Goal: Transaction & Acquisition: Purchase product/service

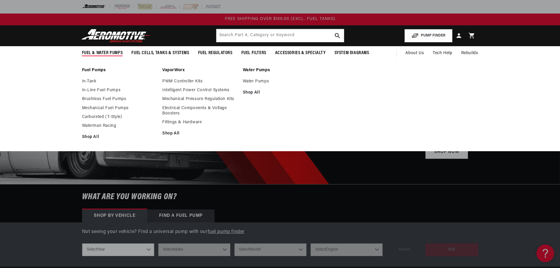
click at [101, 54] on span "Fuel & Water Pumps" at bounding box center [102, 53] width 41 height 6
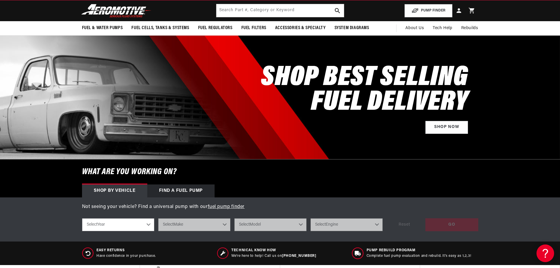
scroll to position [118, 0]
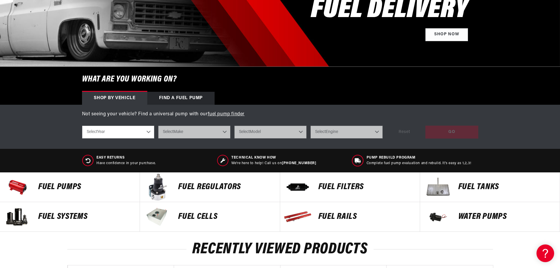
click at [148, 132] on select "Select Year 2023 2022 2021 2020 2019 2018 2017 2016 2015 2014 2013 2012 2011 20…" at bounding box center [118, 132] width 72 height 13
select select "2014"
click at [82, 126] on select "Select Year 2023 2022 2021 2020 2019 2018 2017 2016 2015 2014 2013 2012 2011 20…" at bounding box center [118, 132] width 72 height 13
select select "2014"
click at [226, 131] on select "Select Make Chevrolet Chrysler Ford GMC Subaru" at bounding box center [194, 132] width 72 height 13
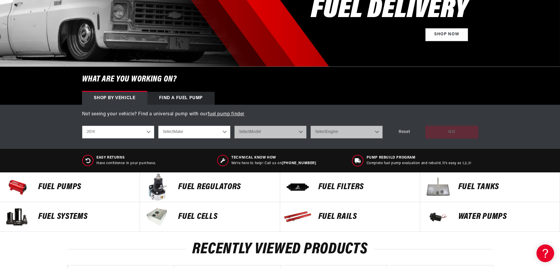
click at [217, 131] on select "Select Make Chevrolet Chrysler Ford GMC Subaru" at bounding box center [194, 132] width 72 height 13
click at [204, 133] on select "Select Make Chevrolet Chrysler Ford GMC Subaru" at bounding box center [194, 132] width 72 height 13
click at [147, 129] on select "2023 2022 2021 2020 2019 2018 2017 2016 2015 2014 2013 2012 2011 2010 2009 2008…" at bounding box center [118, 132] width 72 height 13
click at [190, 98] on div "Find a Fuel Pump" at bounding box center [181, 98] width 68 height 13
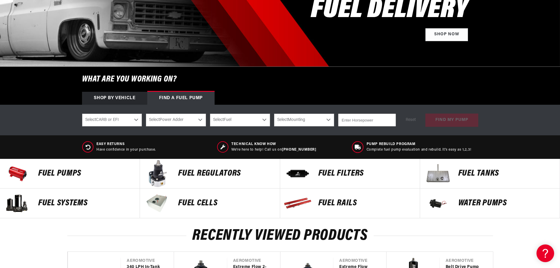
click at [131, 98] on div "Shop by vehicle" at bounding box center [114, 98] width 65 height 13
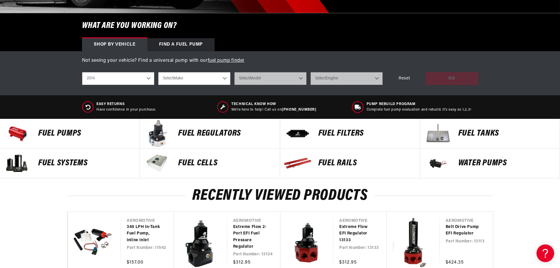
scroll to position [176, 0]
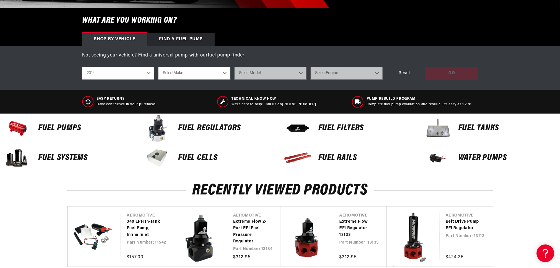
click at [64, 129] on p "Fuel Pumps" at bounding box center [86, 128] width 96 height 9
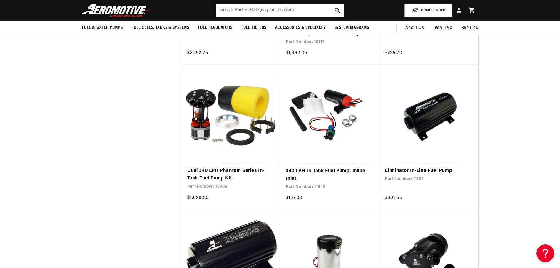
scroll to position [529, 0]
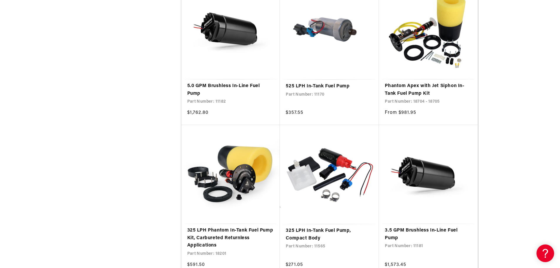
scroll to position [2000, 0]
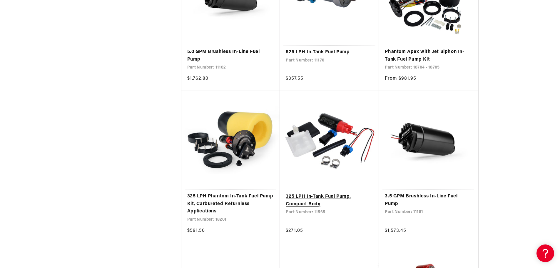
click at [334, 193] on link "325 LPH In-Tank Fuel Pump, Compact Body" at bounding box center [329, 200] width 87 height 15
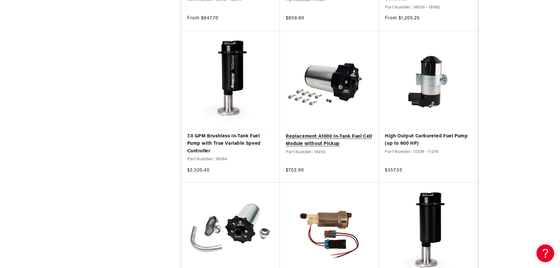
scroll to position [1706, 0]
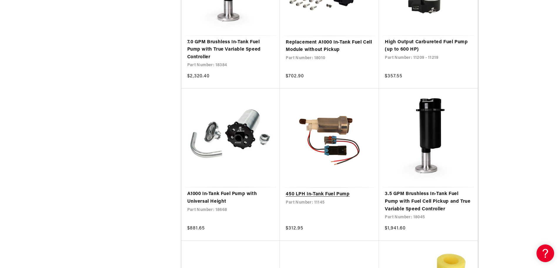
click at [340, 191] on link "450 LPH In-Tank Fuel Pump" at bounding box center [329, 195] width 87 height 8
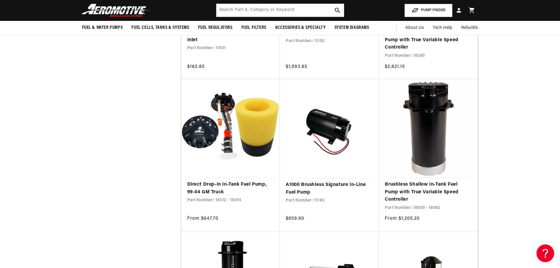
scroll to position [1265, 0]
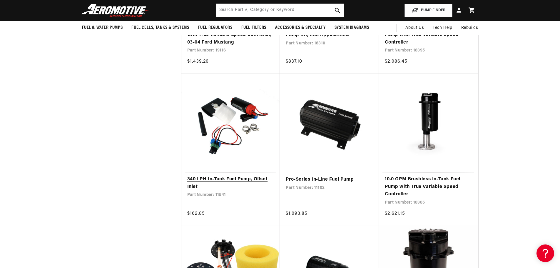
click at [231, 176] on link "340 LPH In-Tank Fuel Pump, Offset Inlet" at bounding box center [230, 183] width 87 height 15
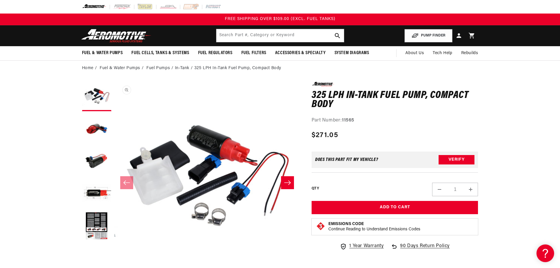
click at [114, 268] on button "Open media 1 in modal" at bounding box center [114, 268] width 0 height 0
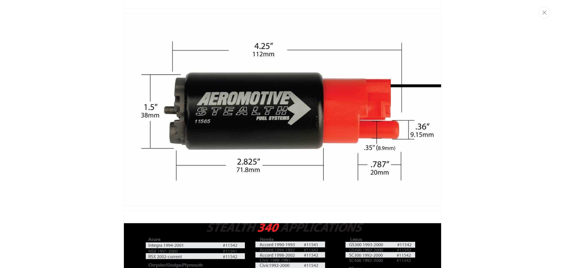
scroll to position [471, 0]
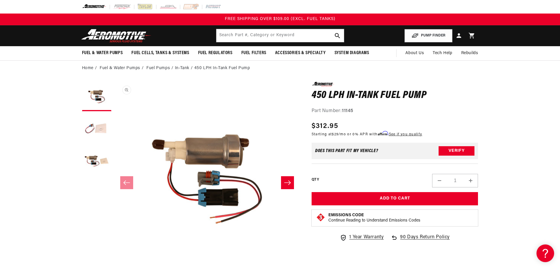
click at [114, 268] on button "Open media 1 in modal" at bounding box center [114, 268] width 0 height 0
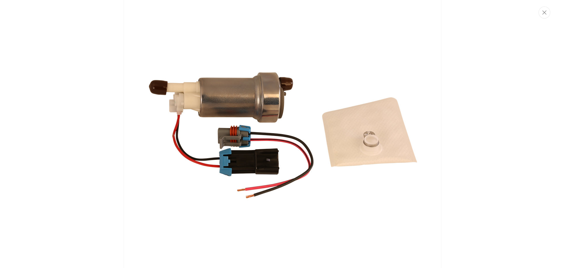
scroll to position [704, 0]
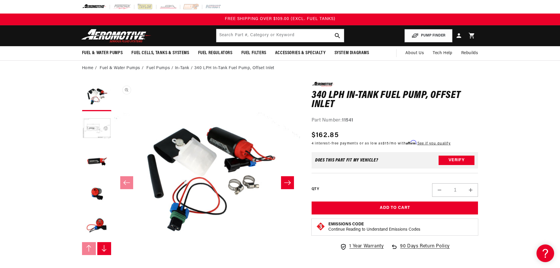
click at [114, 268] on button "Open media 1 in modal" at bounding box center [114, 268] width 0 height 0
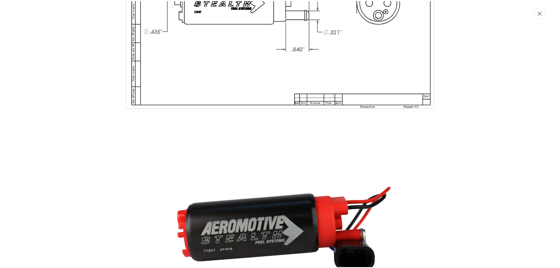
scroll to position [321, 0]
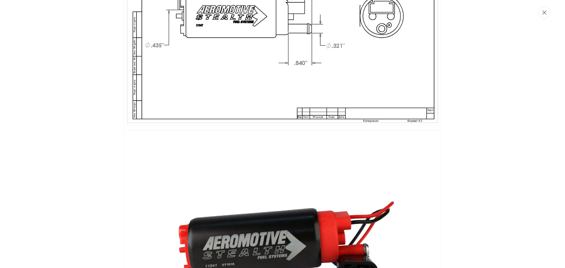
click at [544, 12] on icon "Close" at bounding box center [544, 13] width 4 height 4
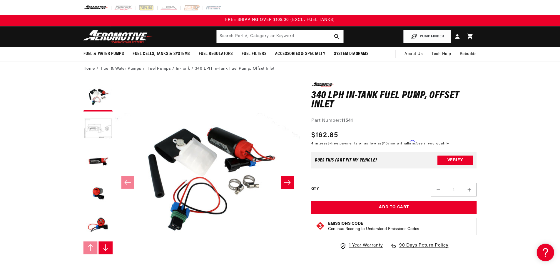
scroll to position [0, 0]
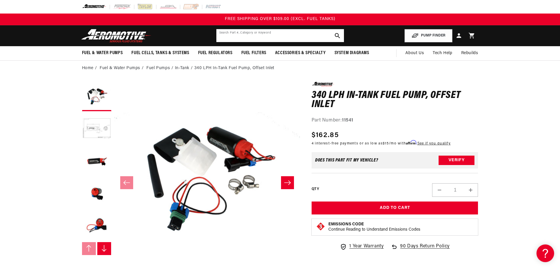
click at [260, 35] on input "text" at bounding box center [280, 35] width 128 height 13
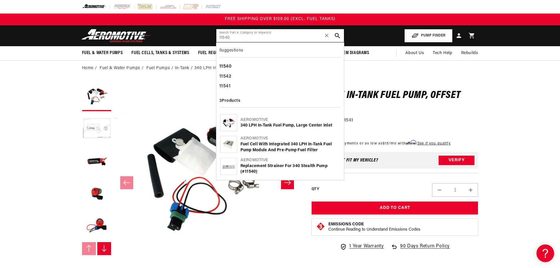
type input "11540"
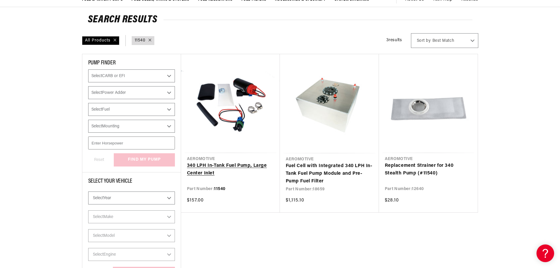
scroll to position [59, 0]
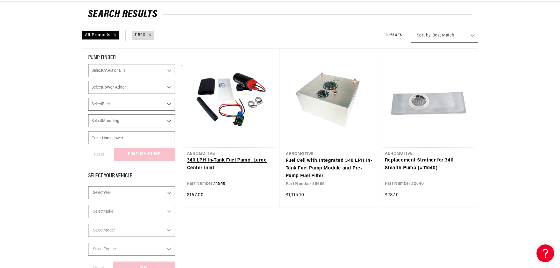
click at [228, 157] on link "340 LPH In-Tank Fuel Pump, Large Center Inlet" at bounding box center [230, 164] width 87 height 15
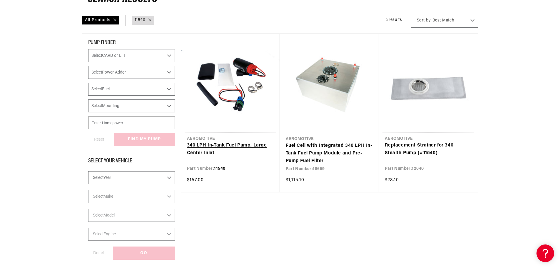
scroll to position [88, 0]
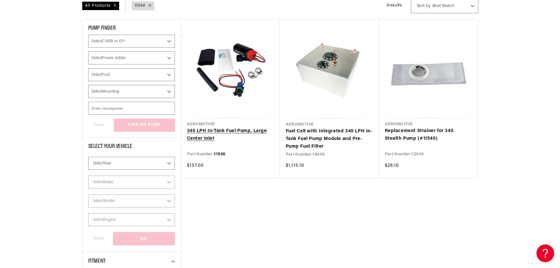
click at [221, 131] on link "340 LPH In-Tank Fuel Pump, Large Center Inlet" at bounding box center [230, 134] width 87 height 15
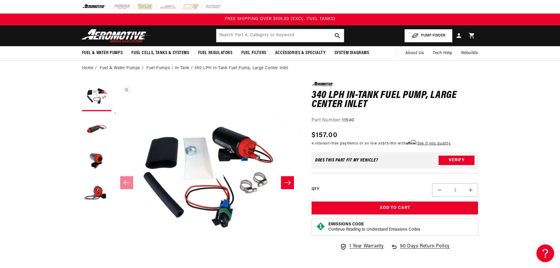
click at [114, 268] on button "Open media 1 in modal" at bounding box center [114, 268] width 0 height 0
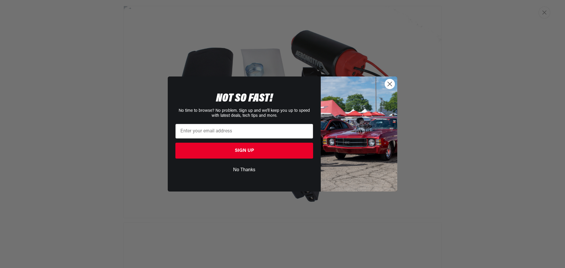
click at [391, 84] on circle "Close dialog" at bounding box center [390, 84] width 10 height 10
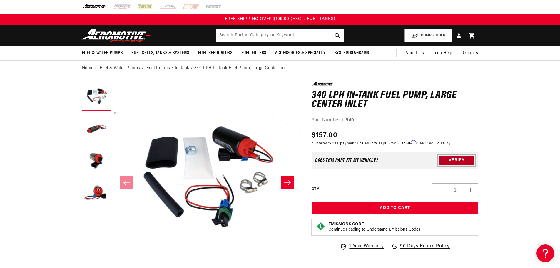
click at [457, 159] on button "Verify" at bounding box center [457, 160] width 36 height 9
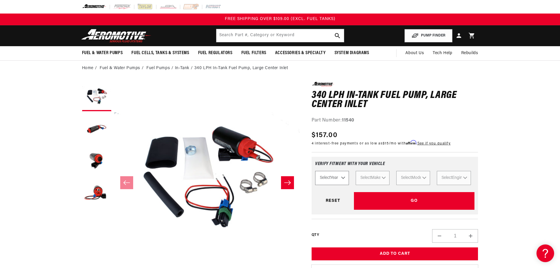
click at [343, 178] on select "Select Year [DATE] 2022 2021 2020 2019 2018 2017 2016 2015 2014 2013 2012 2011 …" at bounding box center [332, 178] width 34 height 14
select select "2014"
click at [315, 171] on select "Select Year [DATE] 2022 2021 2020 2019 2018 2017 2016 2015 2014 2013 2012 2011 …" at bounding box center [332, 178] width 34 height 14
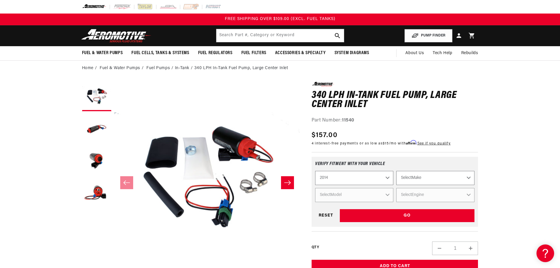
click at [449, 179] on select "Select Make Chevrolet Chrysler Ford GMC Subaru" at bounding box center [435, 178] width 78 height 14
click at [459, 178] on select "Select Make Chevrolet Chrysler Ford GMC Subaru" at bounding box center [435, 178] width 78 height 14
click at [391, 176] on select "2023 2022 2021 2020 2019 2018 2017 2016 2015 2014 2013 2012 2011 2010 2009 2008…" at bounding box center [354, 178] width 78 height 14
click at [470, 133] on div "Regular price $157.00 Sale price $157.00 Regular price Unit price / per 4 inter…" at bounding box center [395, 139] width 167 height 18
click at [386, 178] on select "2023 2022 2021 2020 2019 2018 2017 2016 2015 2014 2013 2012 2011 2010 2009 2008…" at bounding box center [354, 178] width 78 height 14
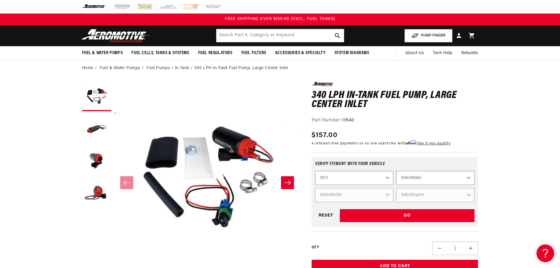
click at [315, 171] on select "2023 2022 2021 2020 2019 2018 2017 2016 2015 2014 2013 2012 2011 2010 2009 2008…" at bounding box center [354, 178] width 78 height 14
click at [438, 179] on select "Select Make Chevrolet Chrysler Ford GMC Subaru" at bounding box center [435, 178] width 78 height 14
click at [471, 176] on select "Select Make Chevrolet Chrysler Ford GMC Subaru" at bounding box center [435, 178] width 78 height 14
click at [381, 178] on select "2023 2022 2021 2020 2019 2018 2017 2016 2015 2014 2013 2012 2011 2010 2009 2008…" at bounding box center [354, 178] width 78 height 14
click at [315, 171] on select "2023 2022 2021 2020 2019 2018 2017 2016 2015 2014 2013 2012 2011 2010 2009 2008…" at bounding box center [354, 178] width 78 height 14
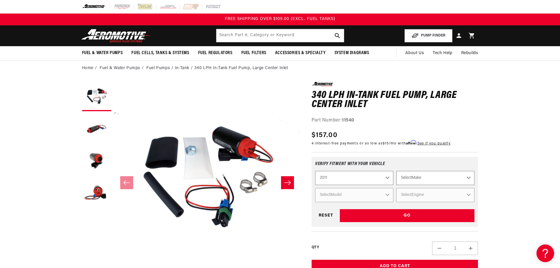
click at [457, 177] on select "Select Make Chevrolet Chrysler Ford GMC Subaru" at bounding box center [435, 178] width 78 height 14
click at [444, 175] on select "Select Make Chevrolet Chrysler Ford GMC Subaru" at bounding box center [435, 178] width 78 height 14
click at [364, 178] on select "2023 2022 2021 2020 2019 2018 2017 2016 2015 2014 2013 2012 2011 2010 2009 2008…" at bounding box center [354, 178] width 78 height 14
click at [315, 171] on select "2023 2022 2021 2020 2019 2018 2017 2016 2015 2014 2013 2012 2011 2010 2009 2008…" at bounding box center [354, 178] width 78 height 14
click at [448, 176] on select "Select Make Chevrolet Chrysler Dodge Ford GMC Mitsubishi [GEOGRAPHIC_DATA] Suba…" at bounding box center [435, 178] width 78 height 14
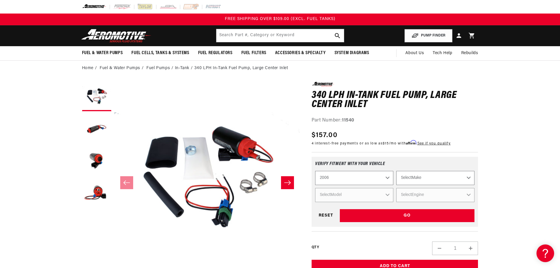
click at [385, 174] on select "2023 2022 2021 2020 2019 2018 2017 2016 2015 2014 2013 2012 2011 2010 2009 2008…" at bounding box center [354, 178] width 78 height 14
click at [315, 171] on select "2023 2022 2021 2020 2019 2018 2017 2016 2015 2014 2013 2012 2011 2010 2009 2008…" at bounding box center [354, 178] width 78 height 14
click at [465, 177] on select "Select Make Chevrolet Chrysler Dodge Ford GMC Subaru" at bounding box center [435, 178] width 78 height 14
click at [466, 177] on select "Select Make Chevrolet Chrysler Dodge Ford GMC Subaru" at bounding box center [435, 178] width 78 height 14
click at [389, 178] on select "2023 2022 2021 2020 2019 2018 2017 2016 2015 2014 2013 2012 2011 2010 2009 2008…" at bounding box center [354, 178] width 78 height 14
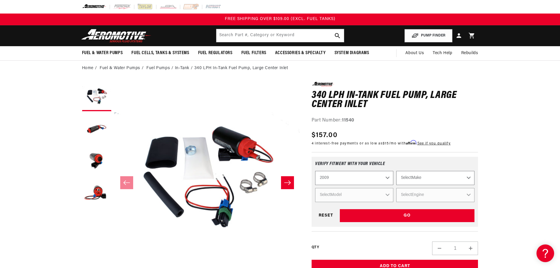
click at [315, 171] on select "2023 2022 2021 2020 2019 2018 2017 2016 2015 2014 2013 2012 2011 2010 2009 2008…" at bounding box center [354, 178] width 78 height 14
click at [445, 180] on select "Select Make Chevrolet Chrysler Dodge Ford GMC Subaru" at bounding box center [435, 178] width 78 height 14
click at [377, 174] on select "2023 2022 2021 2020 2019 2018 2017 2016 2015 2014 2013 2012 2011 2010 2009 2008…" at bounding box center [354, 178] width 78 height 14
click at [315, 171] on select "2023 2022 2021 2020 2019 2018 2017 2016 2015 2014 2013 2012 2011 2010 2009 2008…" at bounding box center [354, 178] width 78 height 14
click at [444, 181] on select "Select Make Chevrolet Chrysler Dodge Ford GMC Subaru" at bounding box center [435, 178] width 78 height 14
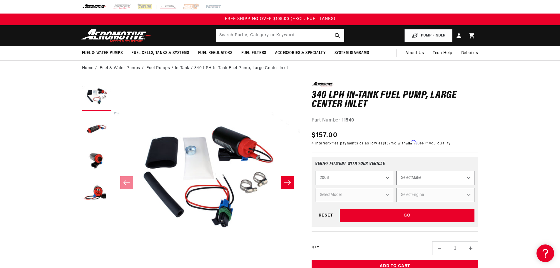
click at [370, 179] on select "2023 2022 2021 2020 2019 2018 2017 2016 2015 2014 2013 2012 2011 2010 2009 2008…" at bounding box center [354, 178] width 78 height 14
click at [315, 171] on select "2023 2022 2021 2020 2019 2018 2017 2016 2015 2014 2013 2012 2011 2010 2009 2008…" at bounding box center [354, 178] width 78 height 14
select select "2007"
click at [454, 181] on select "Select Make Chevrolet Chrysler Dodge Ford GMC Mitsubishi Subaru" at bounding box center [435, 178] width 78 height 14
select select "Mitsubishi"
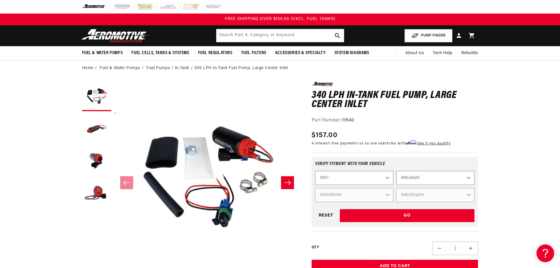
click at [396, 171] on select "Select Make Chevrolet Chrysler Dodge Ford GMC Mitsubishi Subaru" at bounding box center [435, 178] width 78 height 14
select select "Mitsubishi"
click at [385, 193] on select "Select Model Lancer" at bounding box center [354, 195] width 78 height 14
select select "Lancer"
click at [315, 188] on select "Select Model Lancer" at bounding box center [354, 195] width 78 height 14
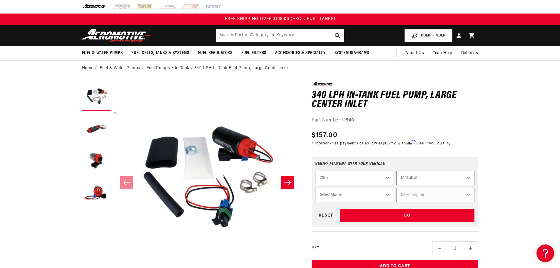
select select "Lancer"
click at [450, 197] on select "Select Engine 2.0L" at bounding box center [435, 195] width 78 height 14
select select "2.0L"
click at [396, 188] on select "Select Engine 2.0L" at bounding box center [435, 195] width 78 height 14
select select "Engine"
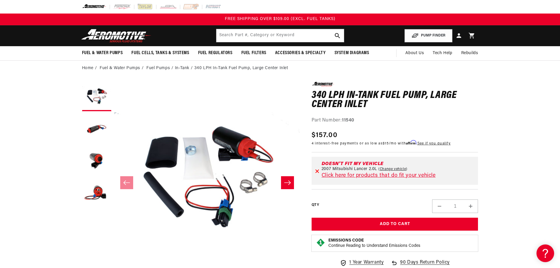
click at [319, 169] on icon at bounding box center [317, 171] width 4 height 4
click at [318, 172] on icon at bounding box center [317, 171] width 4 height 4
click at [313, 169] on div "Doesn't fit my vehicle 2007 Mitsubishi Lancer 2.0L Change vehicle Click here fo…" at bounding box center [395, 171] width 167 height 28
